Goal: Task Accomplishment & Management: Use online tool/utility

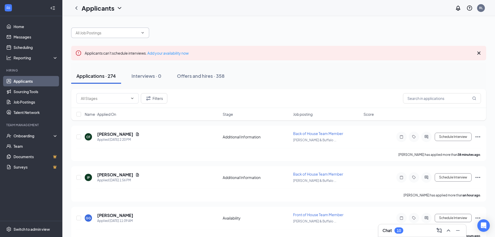
click at [144, 34] on icon "ChevronDown" at bounding box center [143, 33] width 4 height 4
click at [154, 101] on button "Filters" at bounding box center [154, 98] width 27 height 10
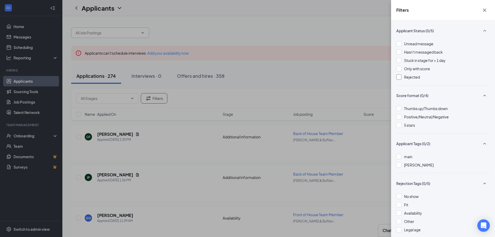
click at [259, 77] on div at bounding box center [398, 76] width 5 height 5
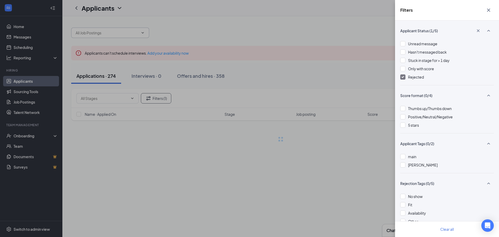
click at [259, 64] on div "Filters Applicant Status (1/5) Unread message Hasn't messaged back Stuck in sta…" at bounding box center [249, 118] width 499 height 237
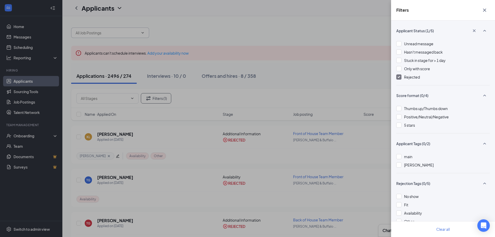
click at [259, 64] on div "Filters Applicant Status (1/5) Unread message Hasn't messaged back Stuck in sta…" at bounding box center [247, 118] width 495 height 237
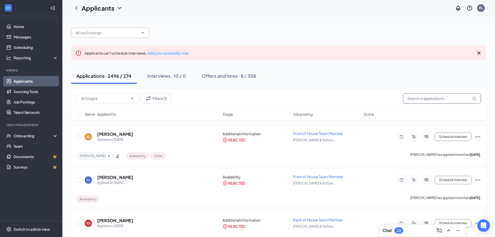
click at [259, 96] on input "text" at bounding box center [442, 98] width 78 height 10
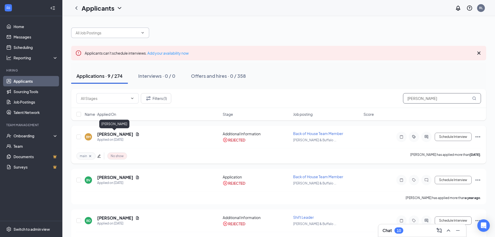
type input "[PERSON_NAME]"
click at [126, 134] on h5 "[PERSON_NAME]" at bounding box center [115, 134] width 36 height 6
